Goal: Task Accomplishment & Management: Complete application form

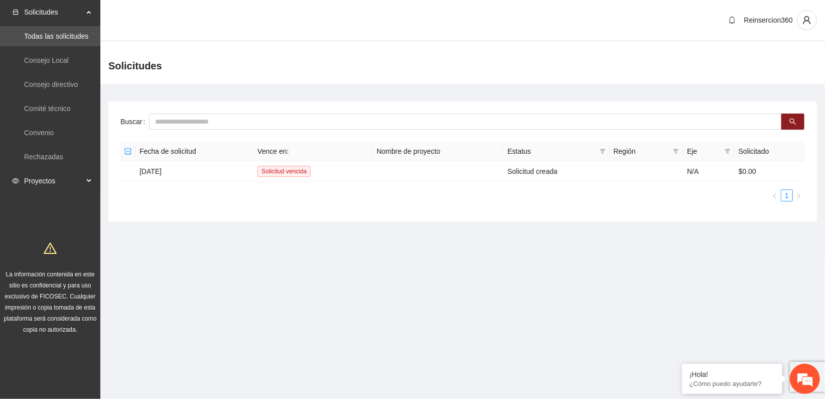
click at [83, 179] on div "Proyectos" at bounding box center [50, 181] width 100 height 20
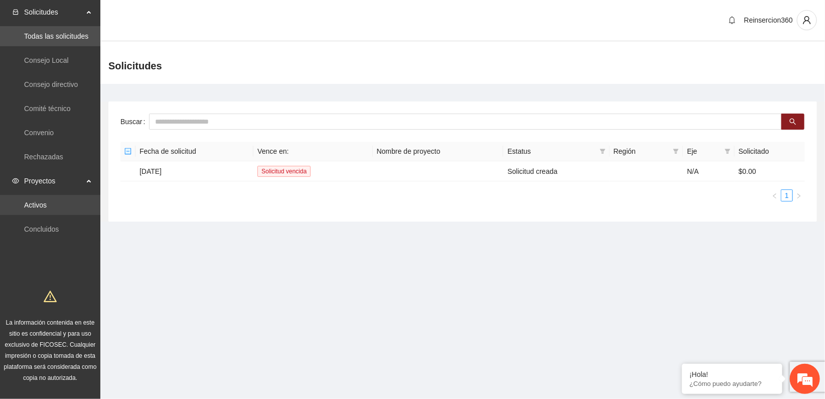
click at [24, 208] on link "Activos" at bounding box center [35, 205] width 23 height 8
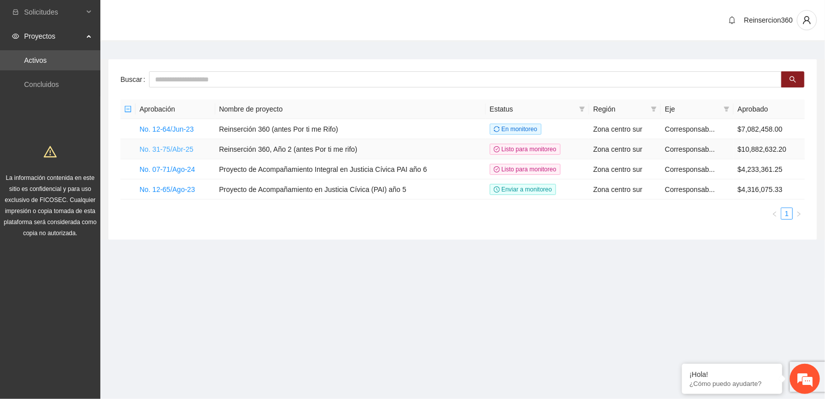
click at [150, 151] on link "No. 31-75/Abr-25" at bounding box center [167, 149] width 54 height 8
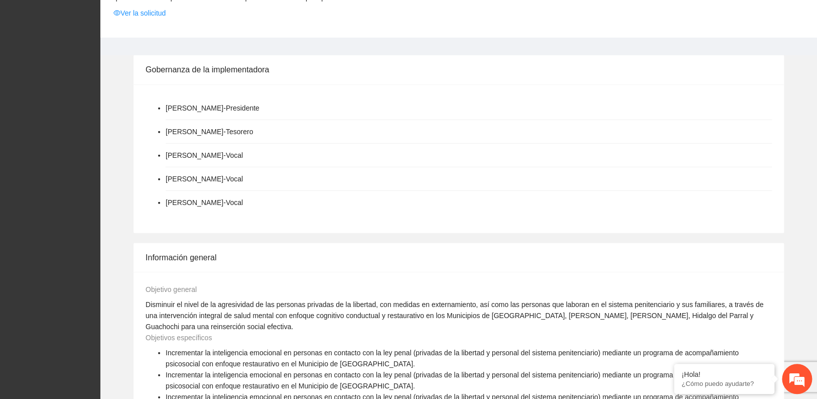
scroll to position [1060, 0]
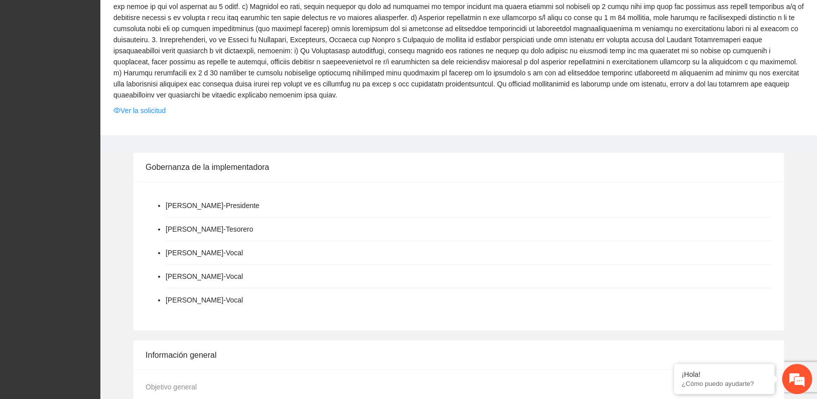
drag, startPoint x: 158, startPoint y: 85, endPoint x: 176, endPoint y: 83, distance: 18.7
click at [157, 105] on link "Ver la solicitud" at bounding box center [139, 110] width 52 height 11
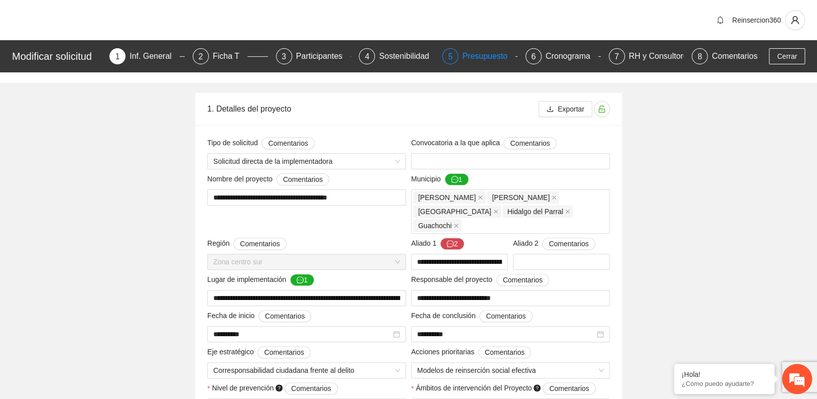
click at [484, 57] on div "Presupuesto" at bounding box center [488, 56] width 53 height 16
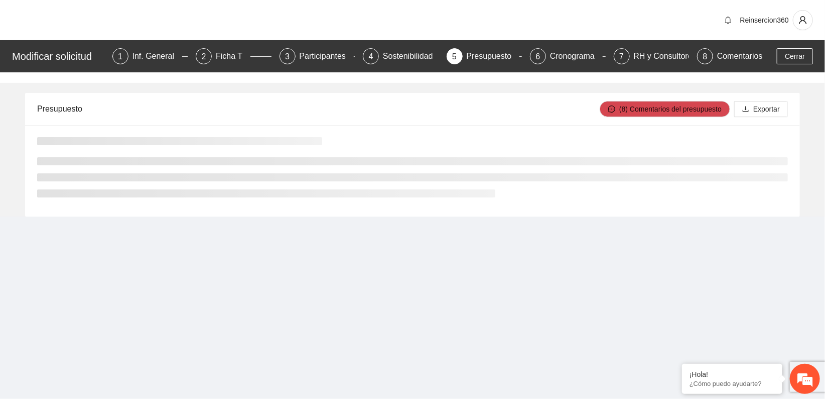
click at [638, 19] on div "Reinsercion360" at bounding box center [412, 20] width 825 height 40
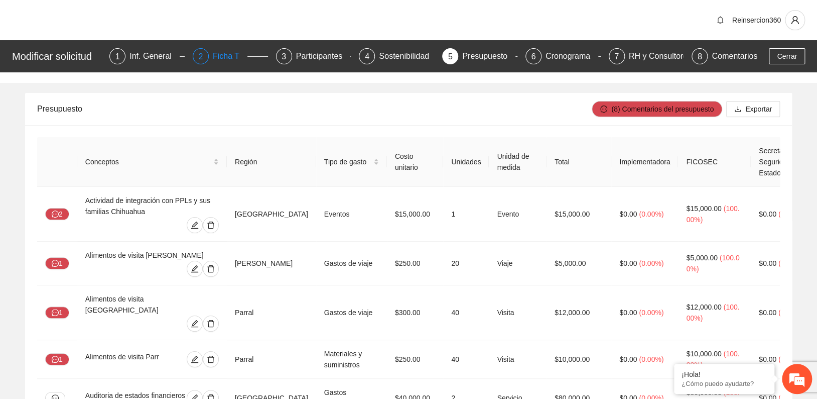
click at [220, 54] on div "Ficha T" at bounding box center [230, 56] width 35 height 16
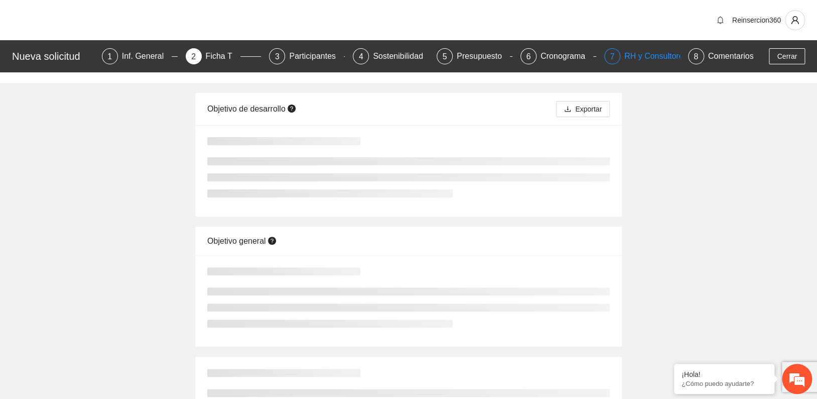
click at [639, 59] on div "RH y Consultores" at bounding box center [660, 56] width 71 height 16
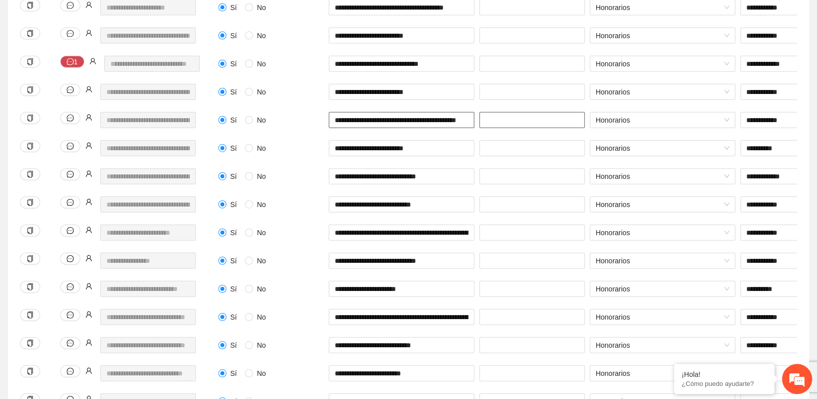
scroll to position [0, 37]
drag, startPoint x: 333, startPoint y: 115, endPoint x: 481, endPoint y: 122, distance: 147.8
click at [481, 122] on div "**********" at bounding box center [695, 126] width 959 height 28
click at [198, 121] on div "**********" at bounding box center [119, 126] width 203 height 28
